Goal: Information Seeking & Learning: Learn about a topic

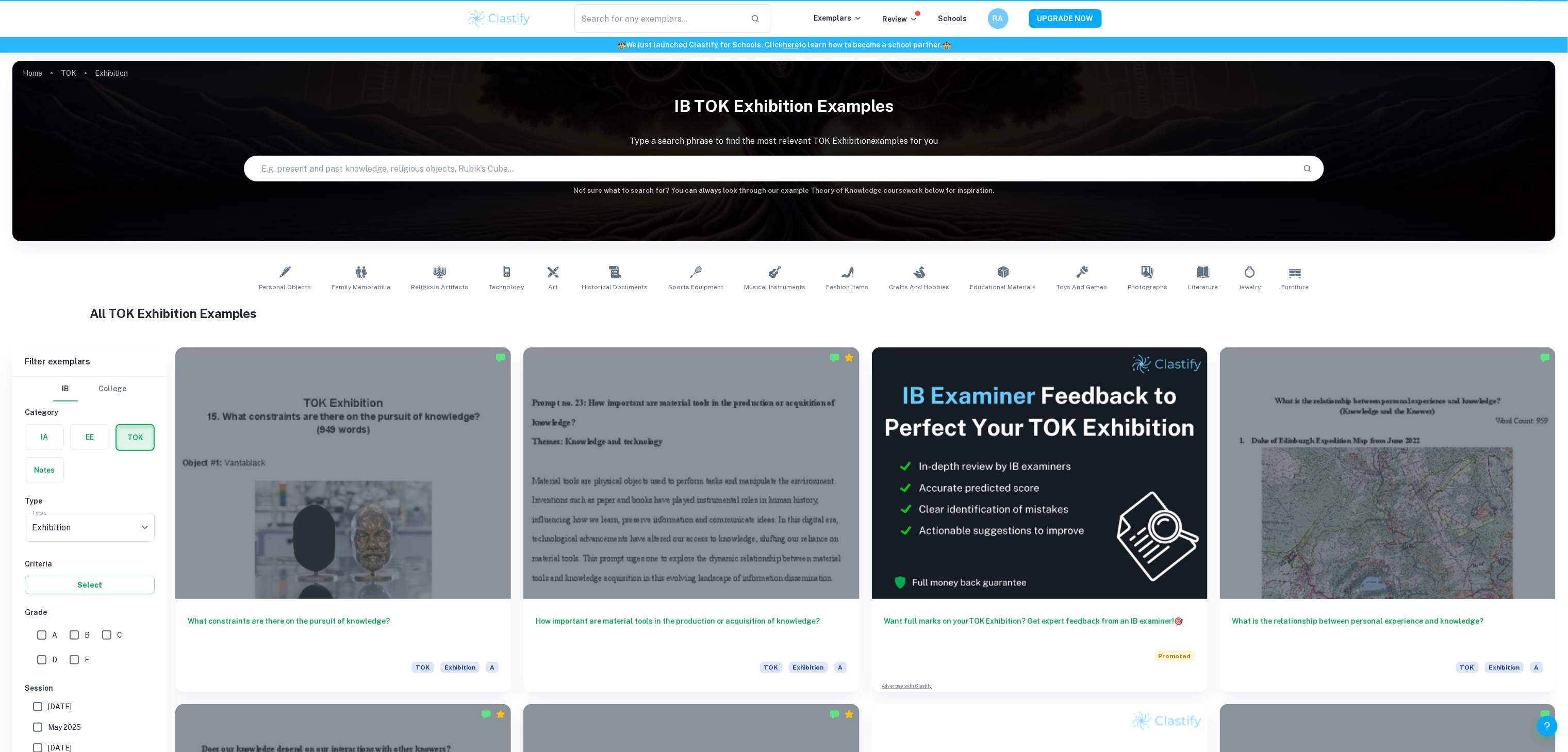
scroll to position [187, 0]
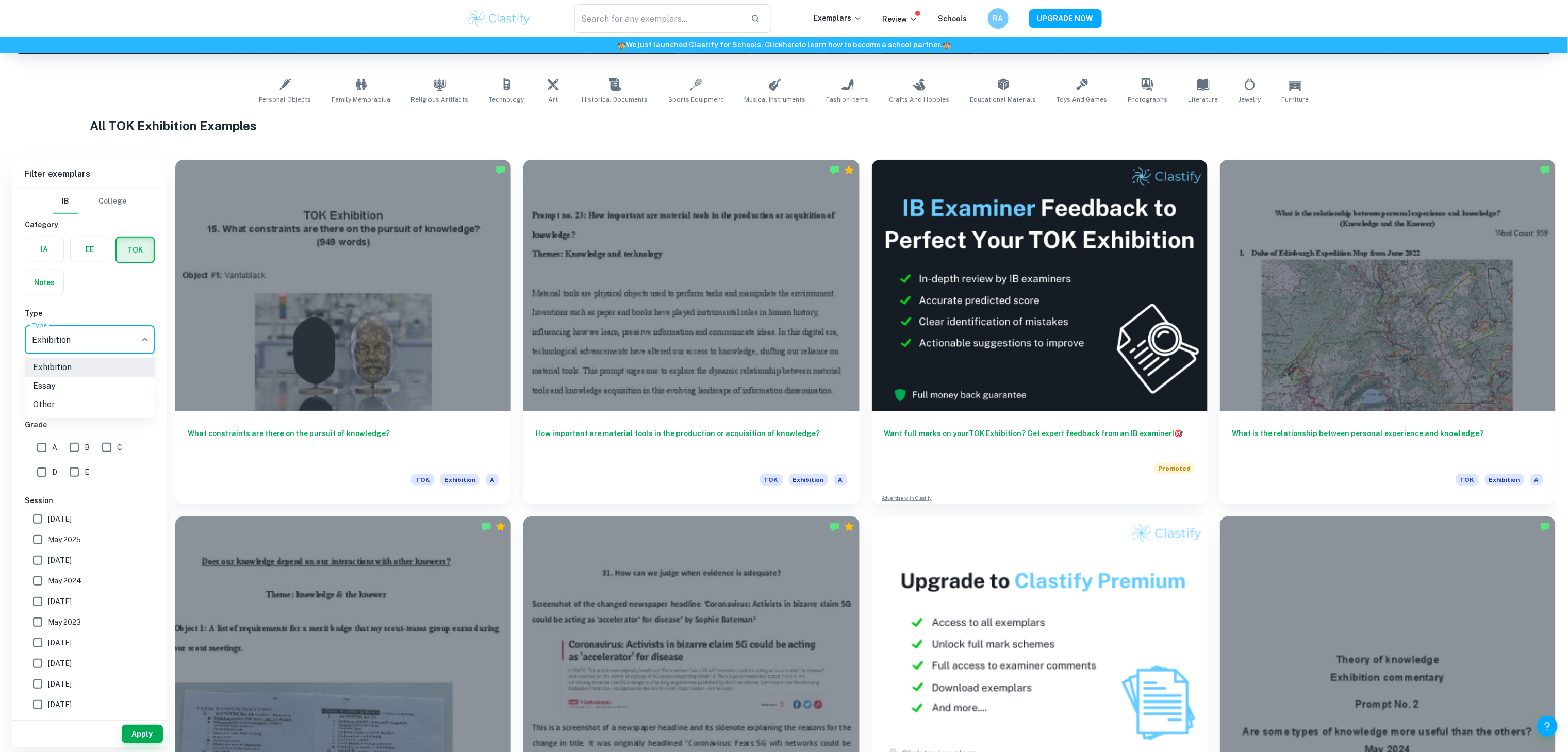
click at [98, 343] on body "We value your privacy We use cookies to enhance your browsing experience, serve…" at bounding box center [784, 241] width 1568 height 752
click at [96, 388] on li "Essay" at bounding box center [89, 386] width 130 height 18
type input "Essay"
click at [107, 397] on button "Select" at bounding box center [89, 397] width 130 height 18
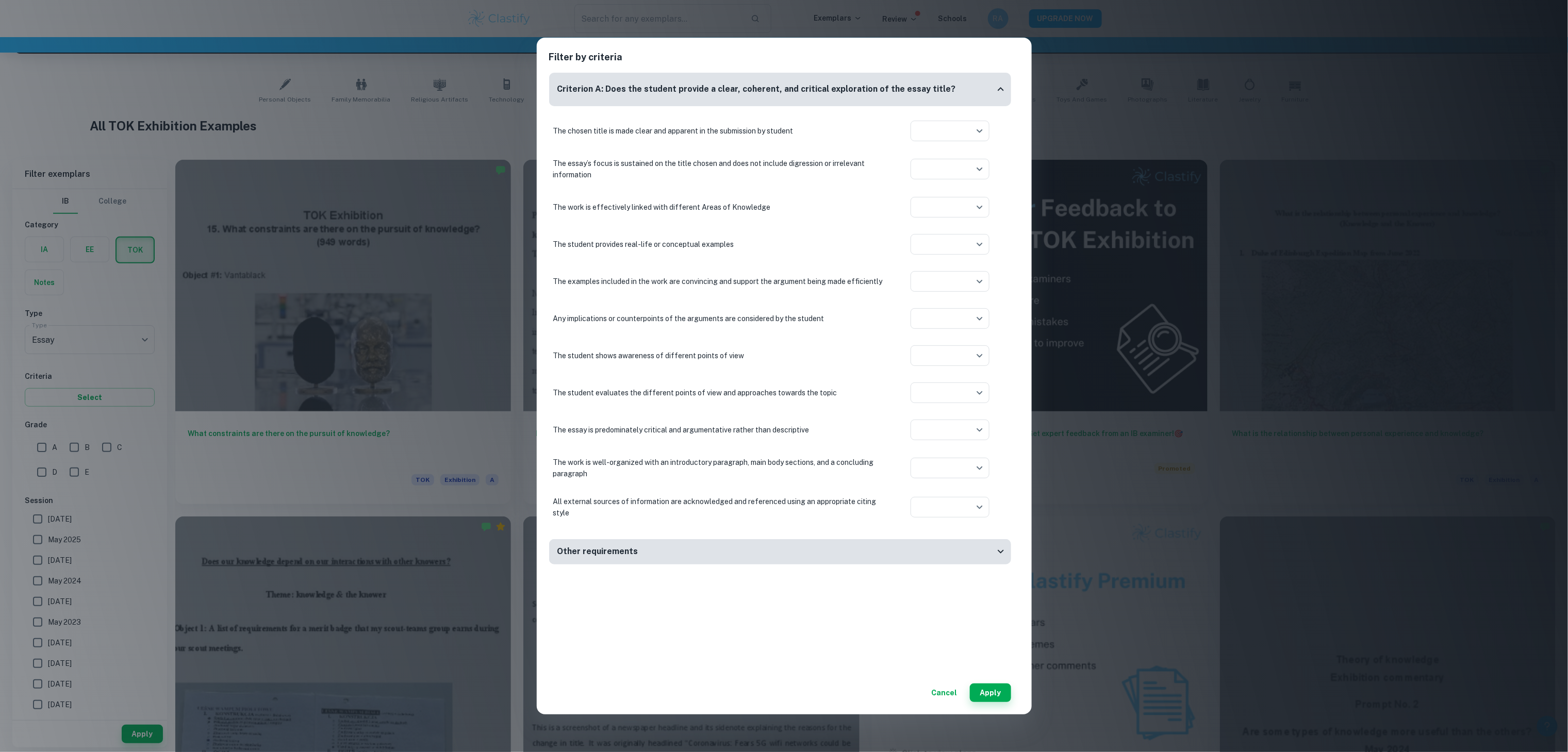
click at [105, 374] on div "Filter by criteria Criterion A: Does the student provide a clear, coherent, and…" at bounding box center [784, 376] width 1568 height 752
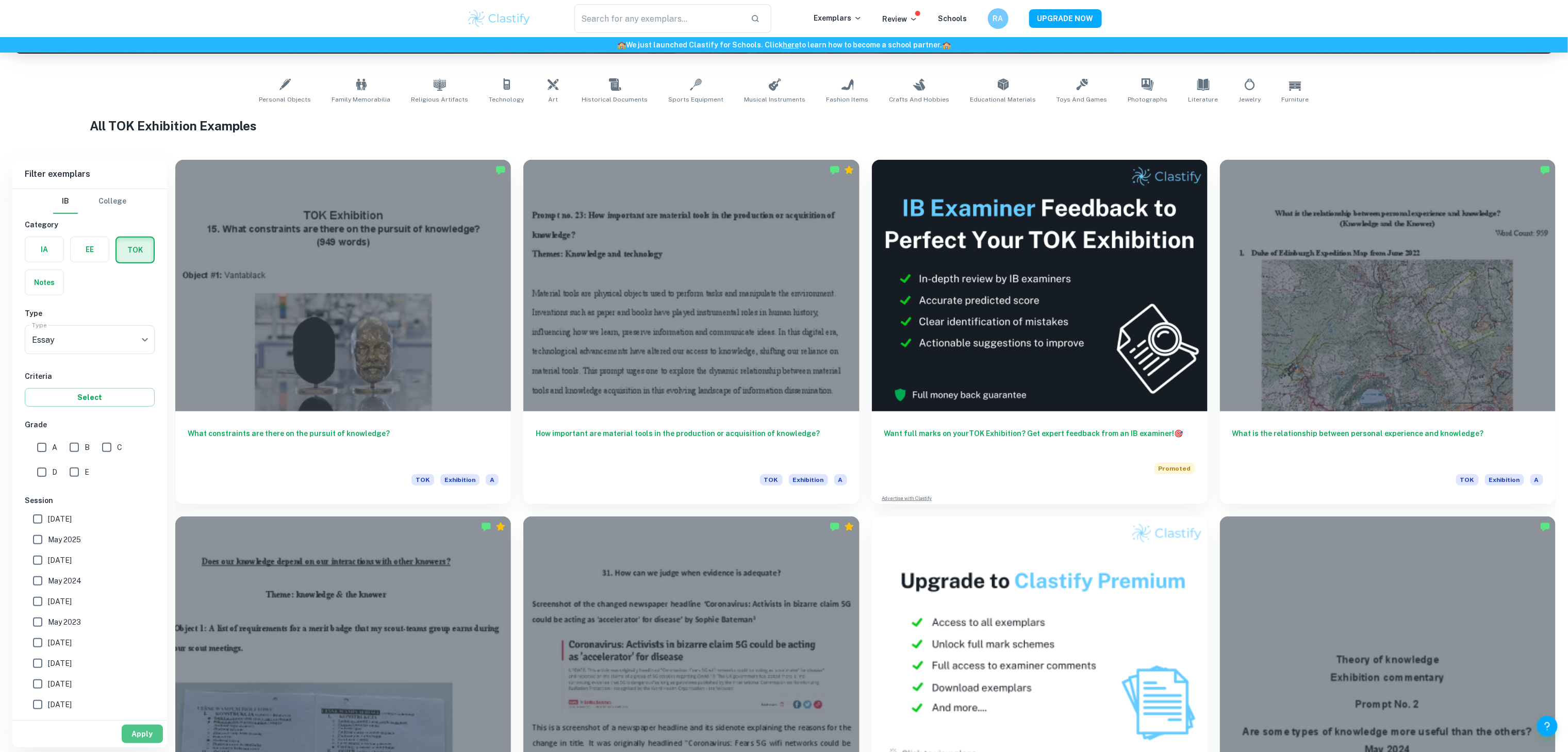
click at [142, 729] on button "Apply" at bounding box center [142, 734] width 41 height 18
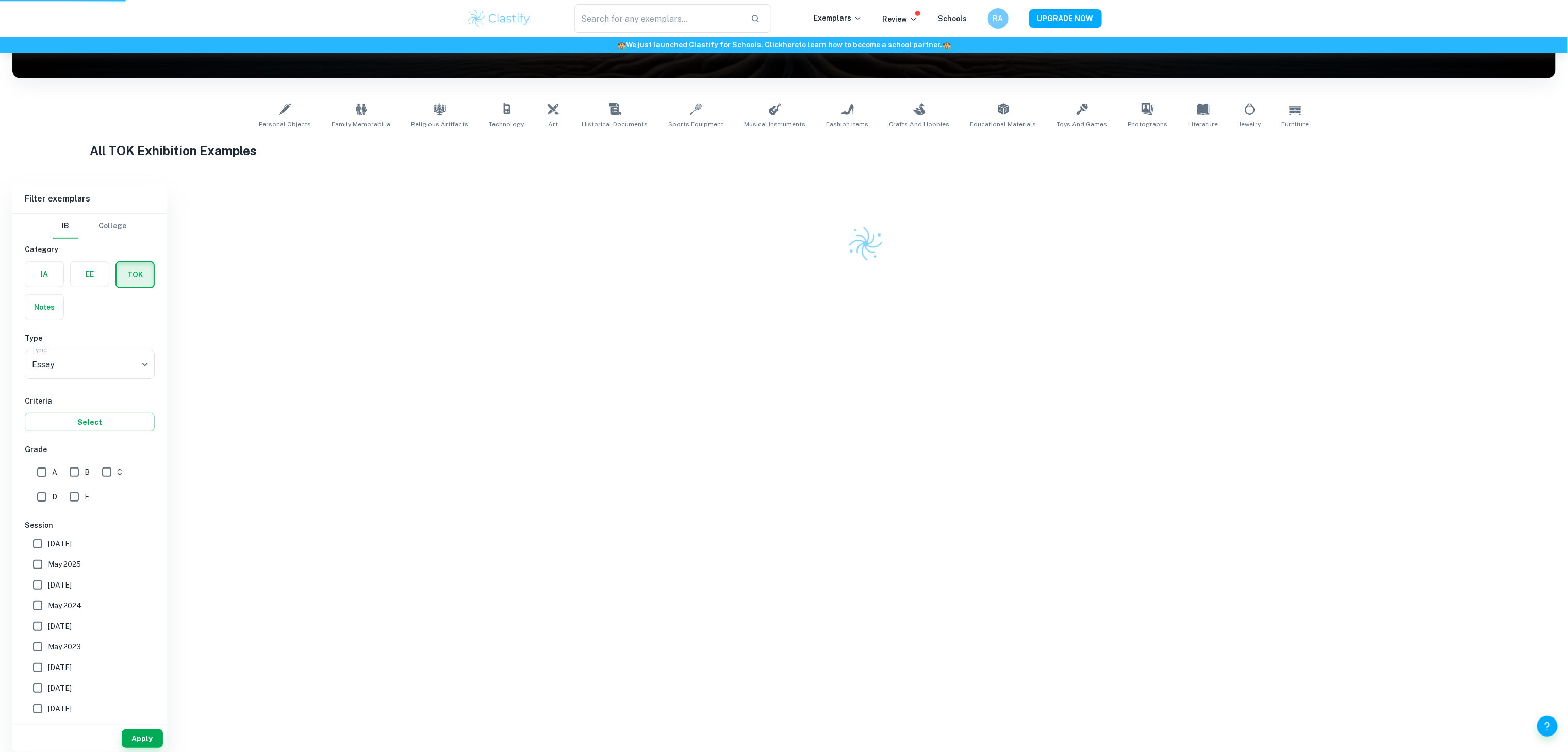
scroll to position [113, 0]
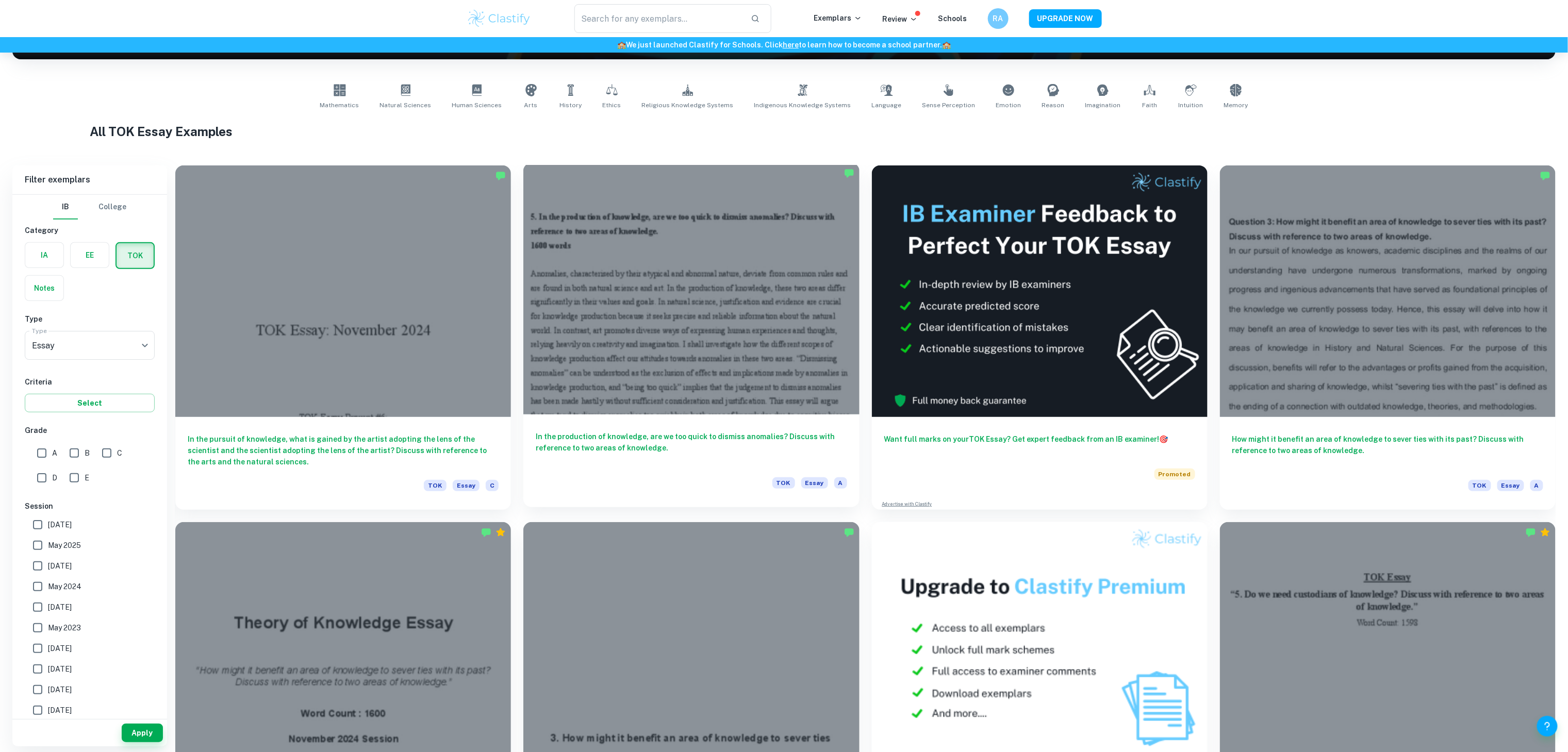
scroll to position [181, 0]
click at [36, 448] on input "A" at bounding box center [42, 453] width 21 height 21
checkbox input "true"
click at [138, 720] on hr at bounding box center [89, 720] width 155 height 1
click at [150, 733] on button "Apply" at bounding box center [142, 733] width 41 height 18
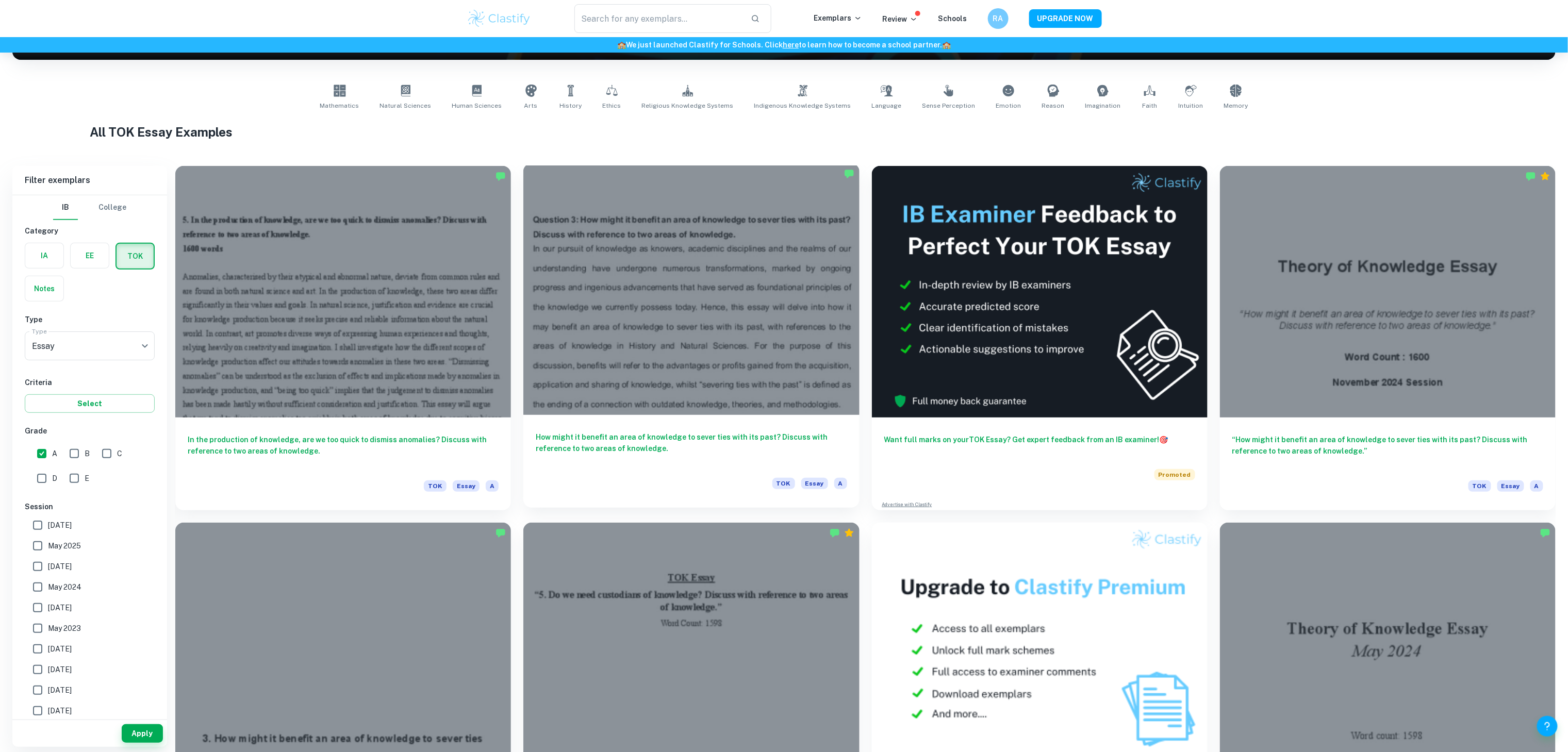
click at [768, 436] on h6 "How might it benefit an area of knowledge to sever ties with its past? Discuss …" at bounding box center [691, 448] width 311 height 34
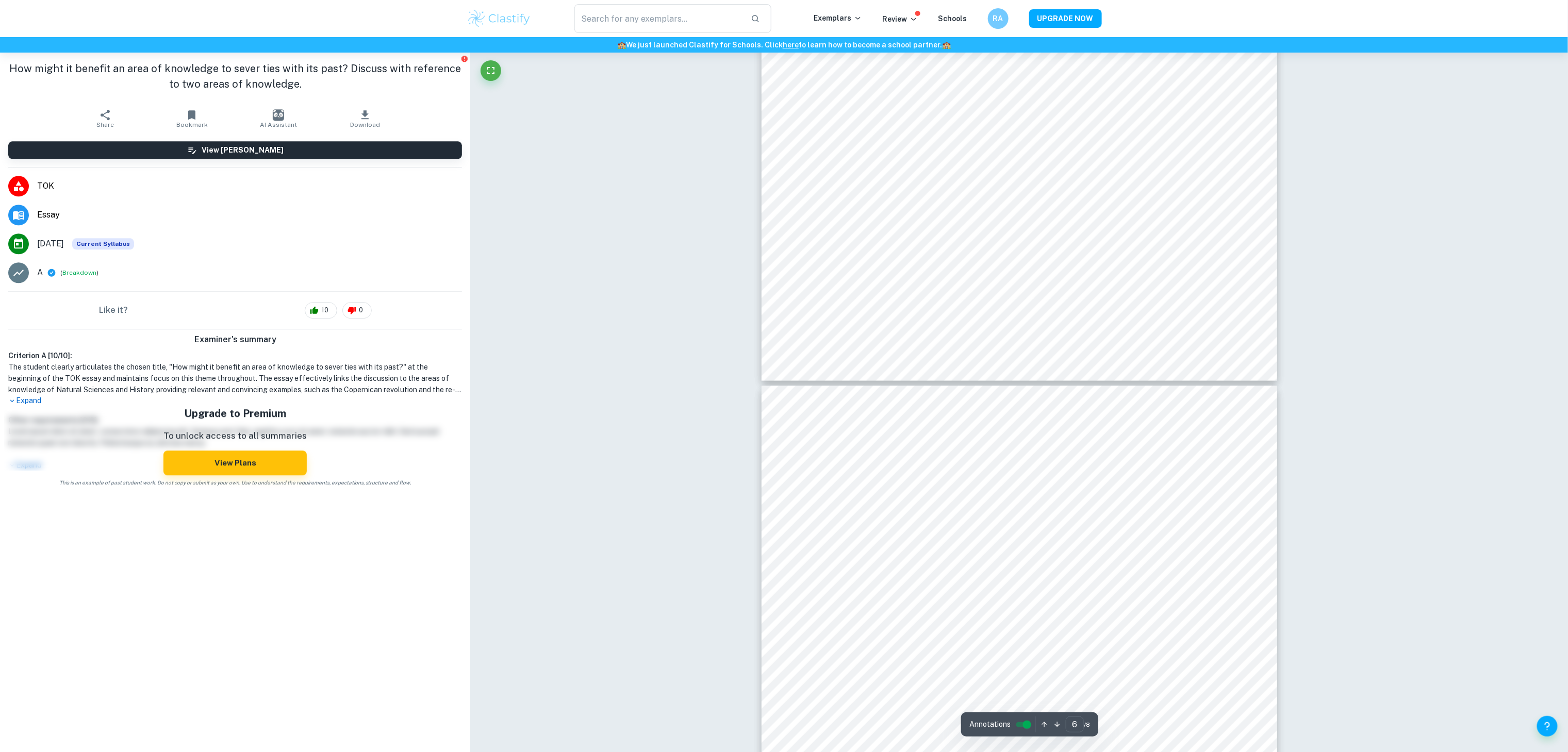
type input "7"
